Goal: Check status: Check status

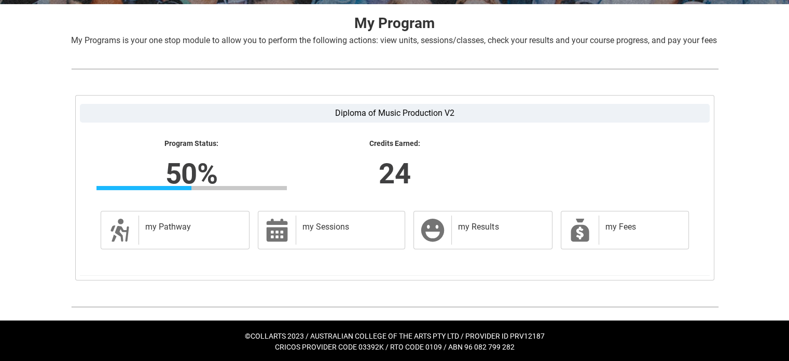
scroll to position [216, 0]
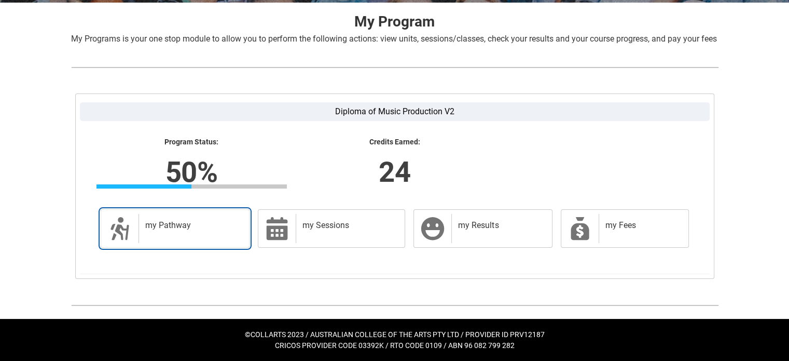
click at [143, 238] on div "my Pathway" at bounding box center [192, 228] width 107 height 29
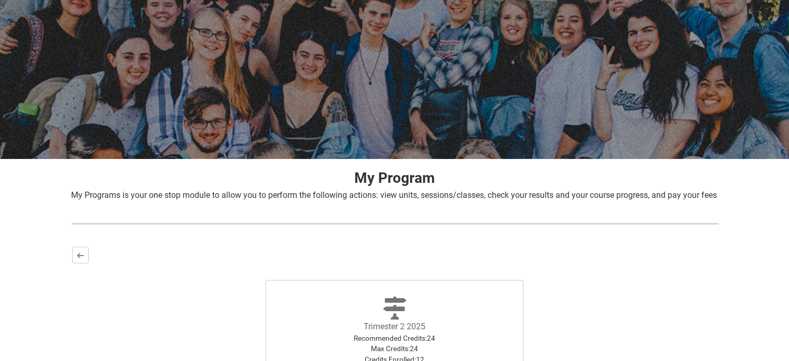
scroll to position [206, 0]
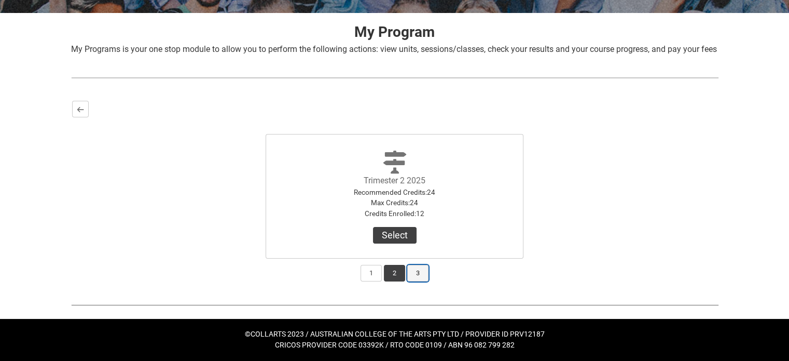
click at [416, 270] on button "3" at bounding box center [417, 273] width 21 height 17
click at [397, 270] on button "2" at bounding box center [394, 273] width 21 height 17
click at [372, 272] on button "1" at bounding box center [371, 273] width 21 height 17
click at [397, 274] on button "2" at bounding box center [394, 273] width 21 height 17
click at [415, 274] on button "3" at bounding box center [417, 273] width 21 height 17
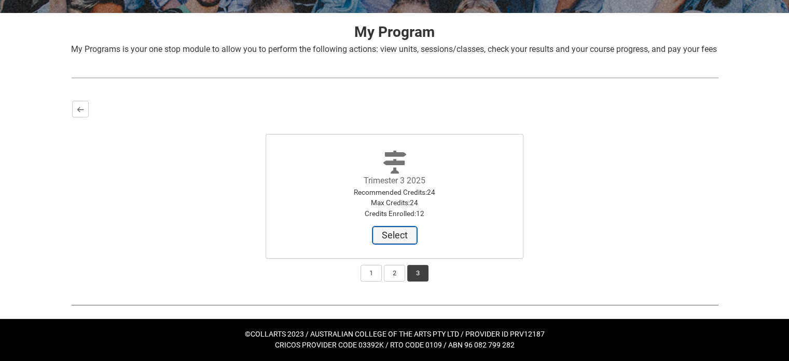
click at [395, 235] on button "Select" at bounding box center [395, 235] width 44 height 17
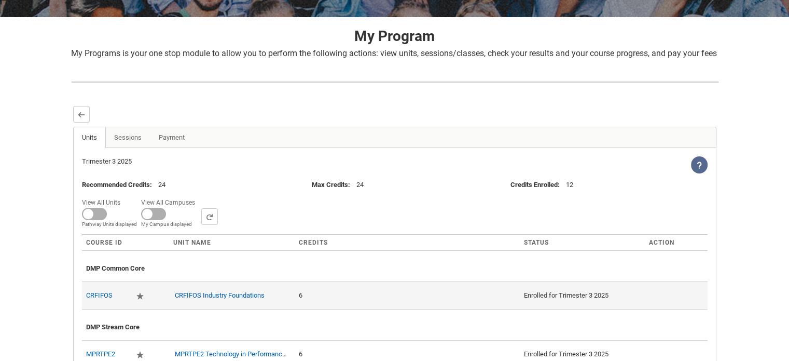
scroll to position [190, 0]
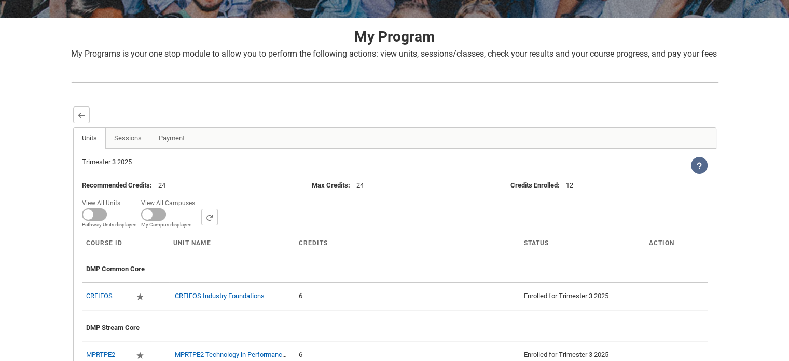
click at [164, 127] on div at bounding box center [395, 125] width 644 height 4
click at [167, 148] on link "Payment" at bounding box center [172, 138] width 44 height 21
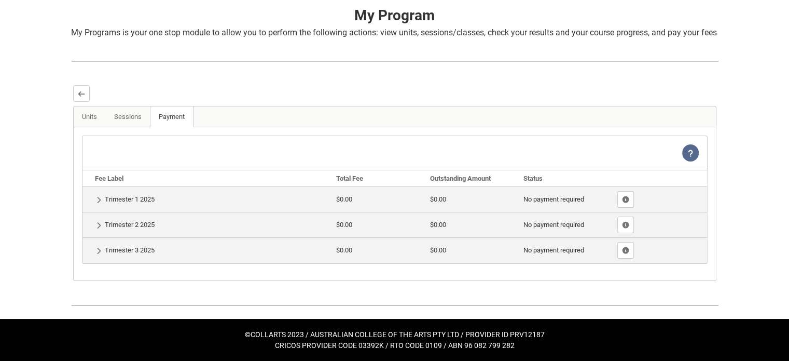
scroll to position [222, 0]
click at [93, 201] on td "Show Details Trimester 1 2025" at bounding box center [208, 198] width 250 height 25
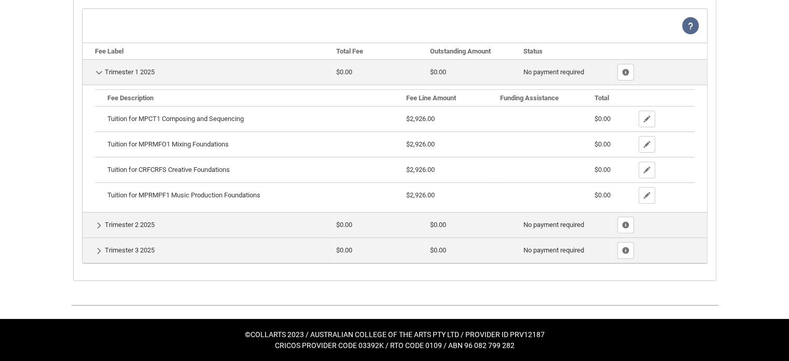
scroll to position [349, 0]
click at [97, 225] on lightning-primitive-icon "button" at bounding box center [98, 225] width 7 height 8
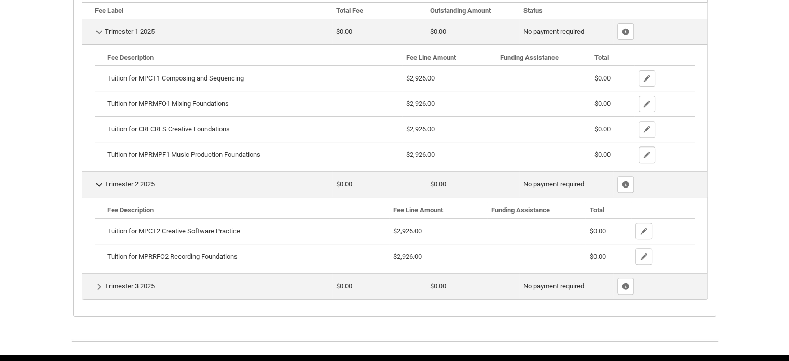
scroll to position [398, 0]
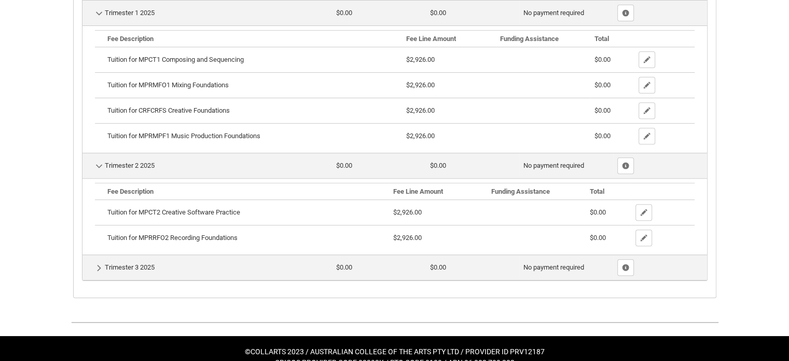
click at [92, 280] on td "Show Details Trimester 3 2025" at bounding box center [208, 266] width 250 height 25
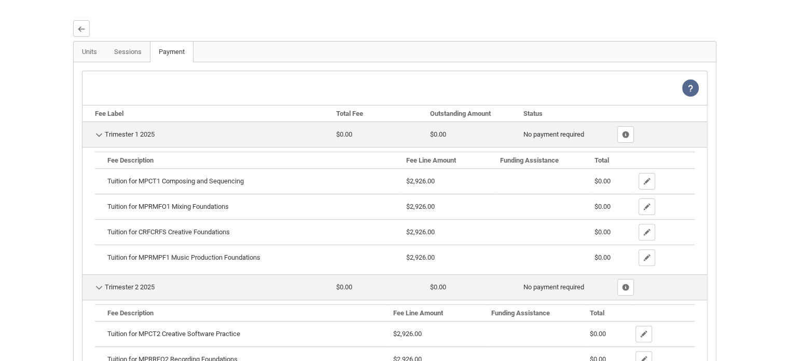
scroll to position [0, 0]
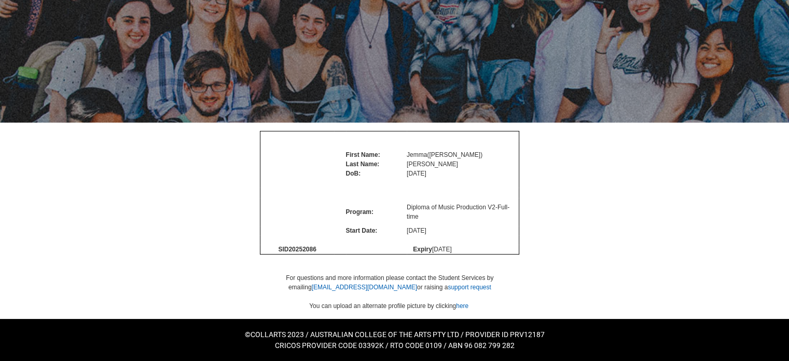
scroll to position [100, 0]
drag, startPoint x: 319, startPoint y: 265, endPoint x: 291, endPoint y: 264, distance: 28.0
click at [291, 254] on td "SID 20252086" at bounding box center [298, 249] width 74 height 10
copy span "20252086"
